Goal: Task Accomplishment & Management: Manage account settings

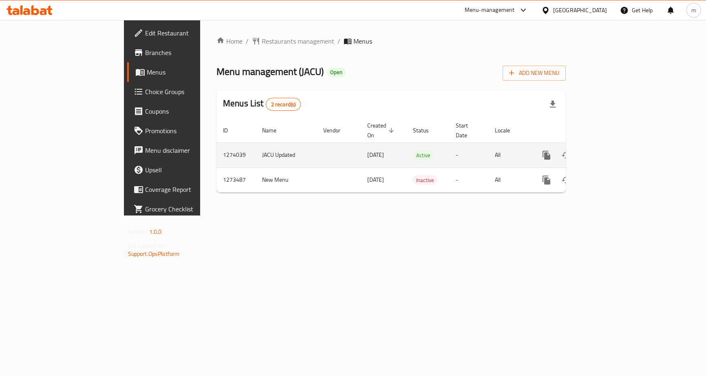
click at [610, 150] on icon "enhanced table" at bounding box center [605, 155] width 10 height 10
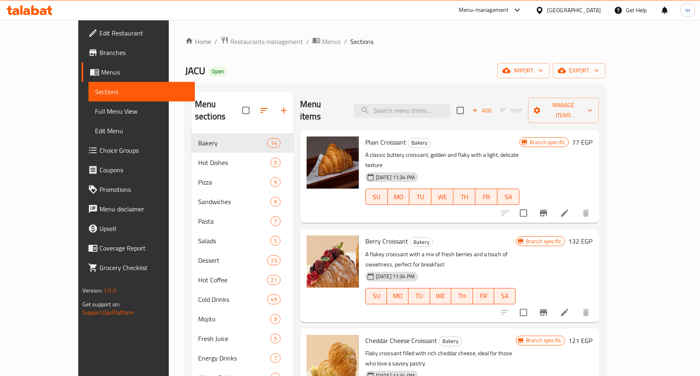
click at [99, 146] on span "Choice Groups" at bounding box center [143, 150] width 89 height 10
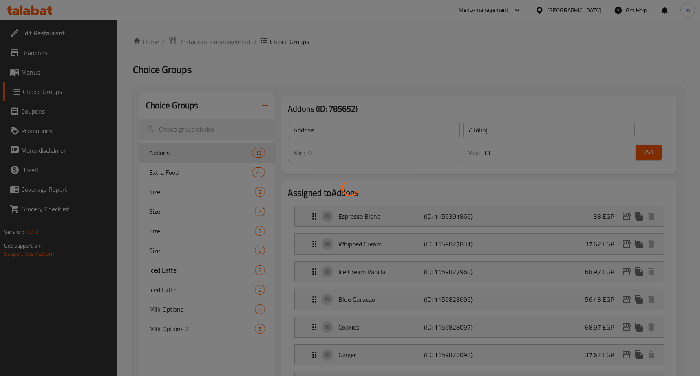
click at [187, 174] on div at bounding box center [350, 188] width 700 height 376
click at [183, 174] on div at bounding box center [350, 188] width 700 height 376
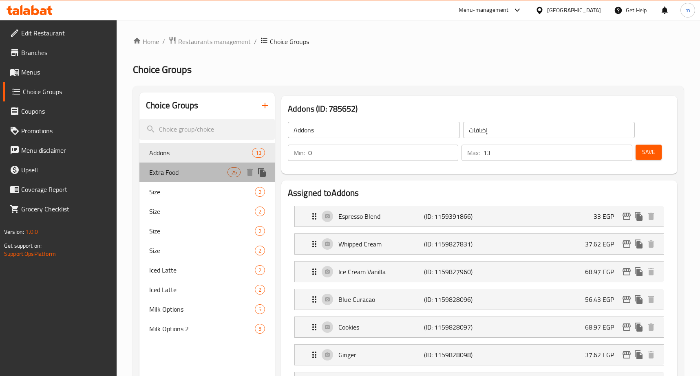
click at [207, 170] on span "Extra Food" at bounding box center [188, 172] width 78 height 10
click at [449, 63] on h2 "Choice Groups" at bounding box center [408, 69] width 550 height 13
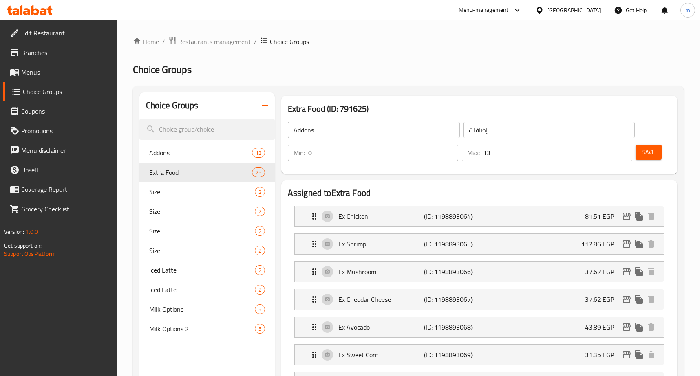
type input "Extra Food"
type input "اكسترا"
type input "25"
drag, startPoint x: 227, startPoint y: 33, endPoint x: 224, endPoint y: 44, distance: 11.8
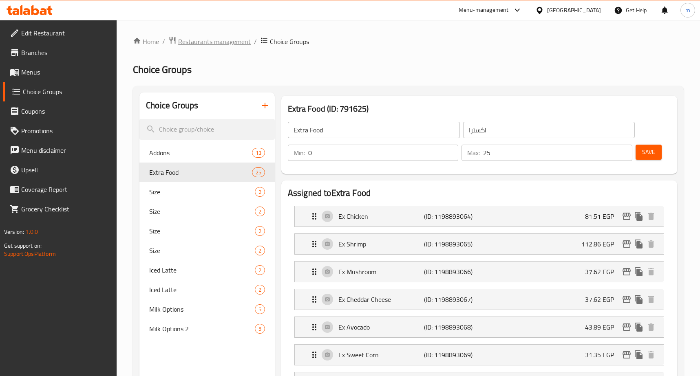
click at [224, 44] on span "Restaurants management" at bounding box center [214, 42] width 73 height 10
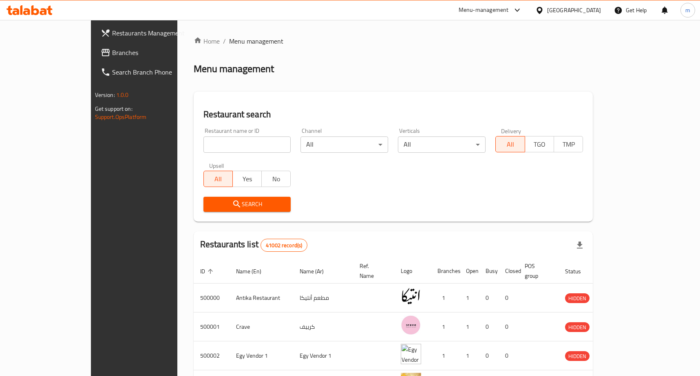
click at [112, 49] on span "Branches" at bounding box center [156, 53] width 89 height 10
